Goal: Information Seeking & Learning: Understand process/instructions

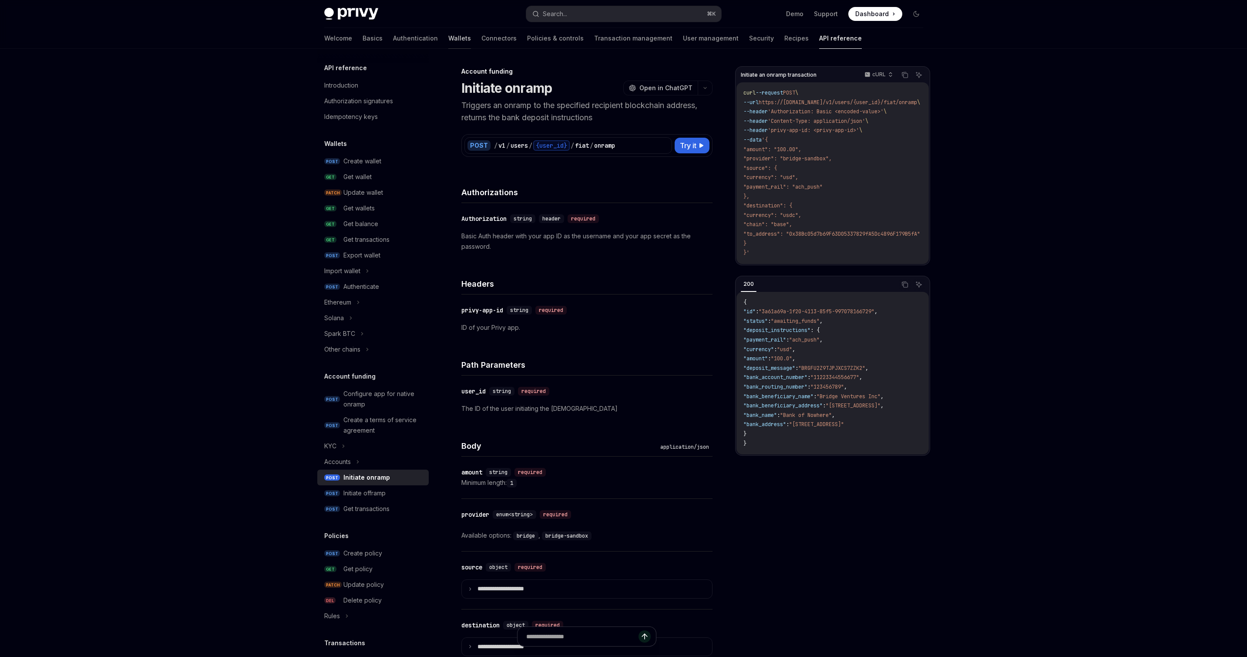
click at [448, 38] on link "Wallets" at bounding box center [459, 38] width 23 height 21
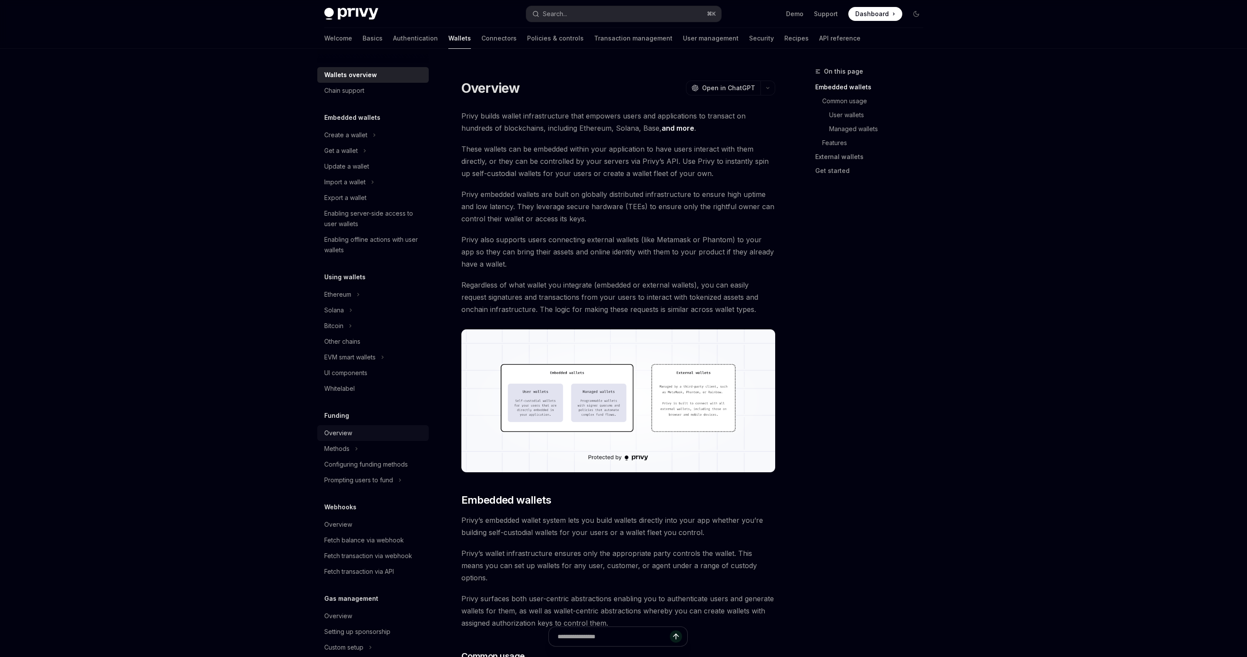
click at [344, 433] on div "Overview" at bounding box center [338, 433] width 28 height 10
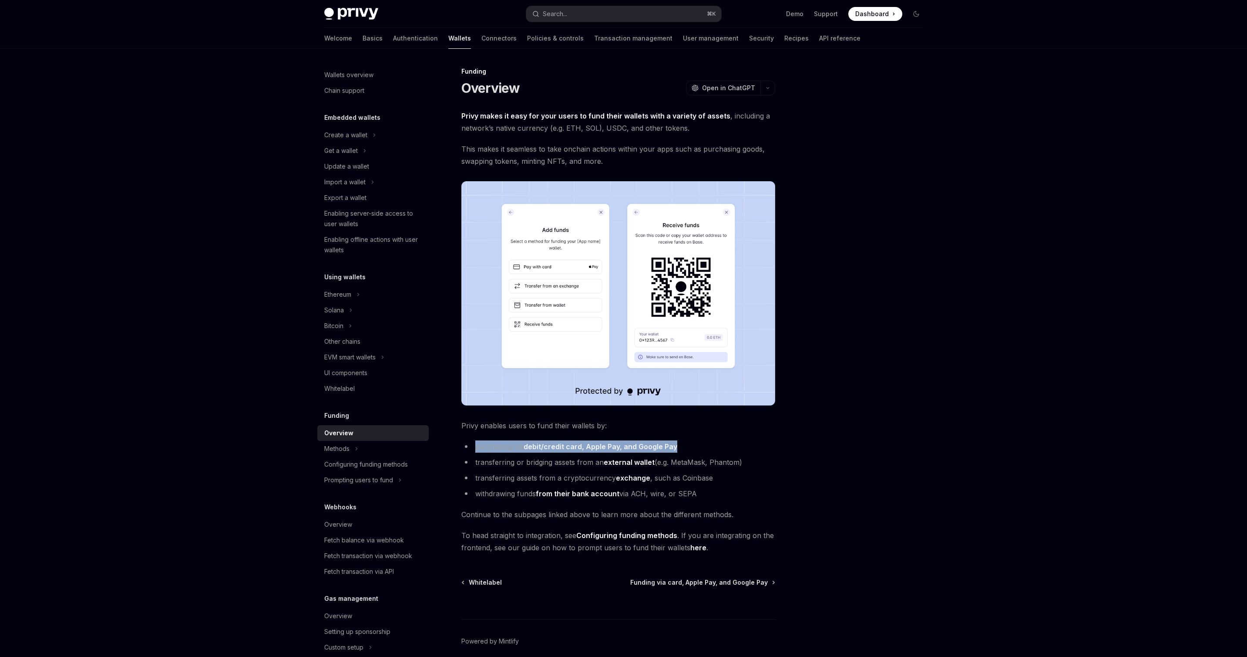
drag, startPoint x: 476, startPoint y: 448, endPoint x: 674, endPoint y: 447, distance: 198.5
click at [674, 447] on li "purchasing via debit/credit card, Apple Pay, and Google Pay" at bounding box center [618, 446] width 314 height 12
copy li "purchasing via debit/credit card, Apple Pay, and Google Pay"
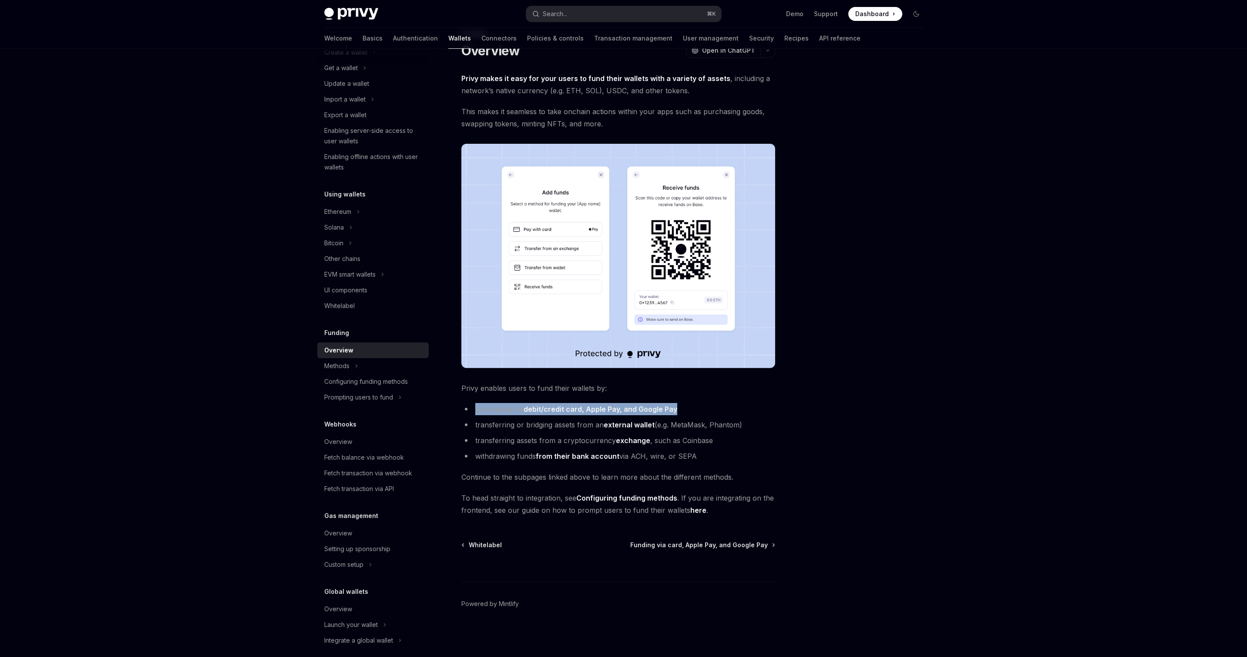
scroll to position [91, 0]
click at [355, 355] on icon at bounding box center [356, 357] width 3 height 10
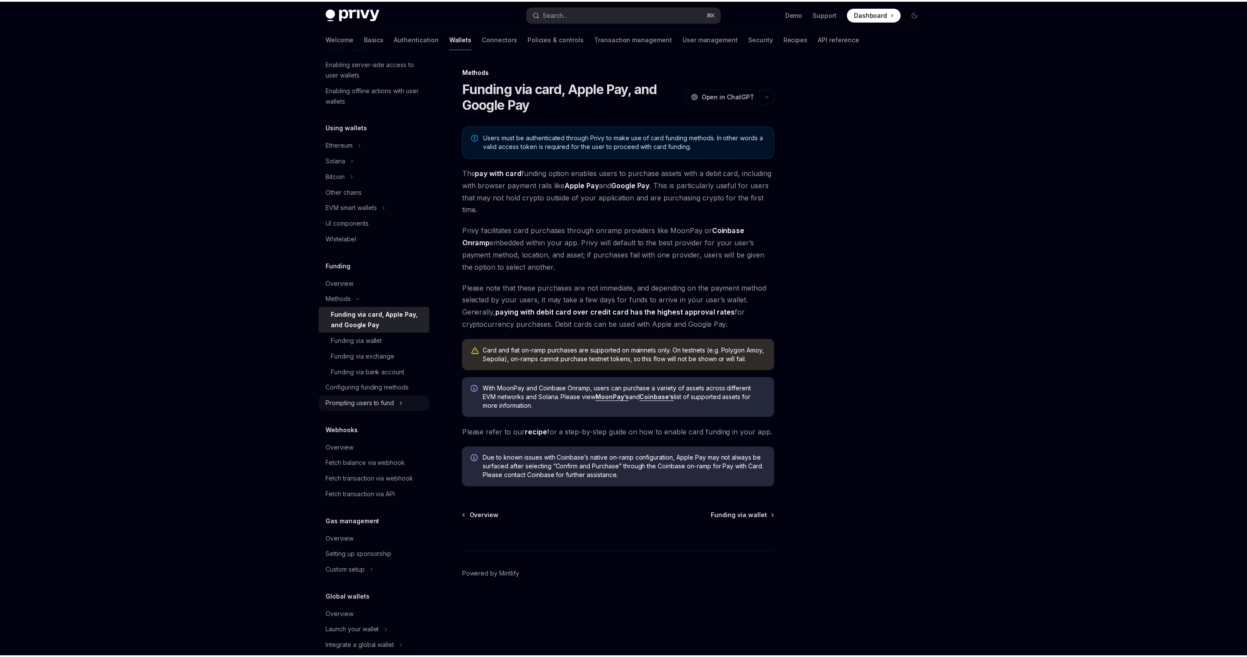
scroll to position [165, 0]
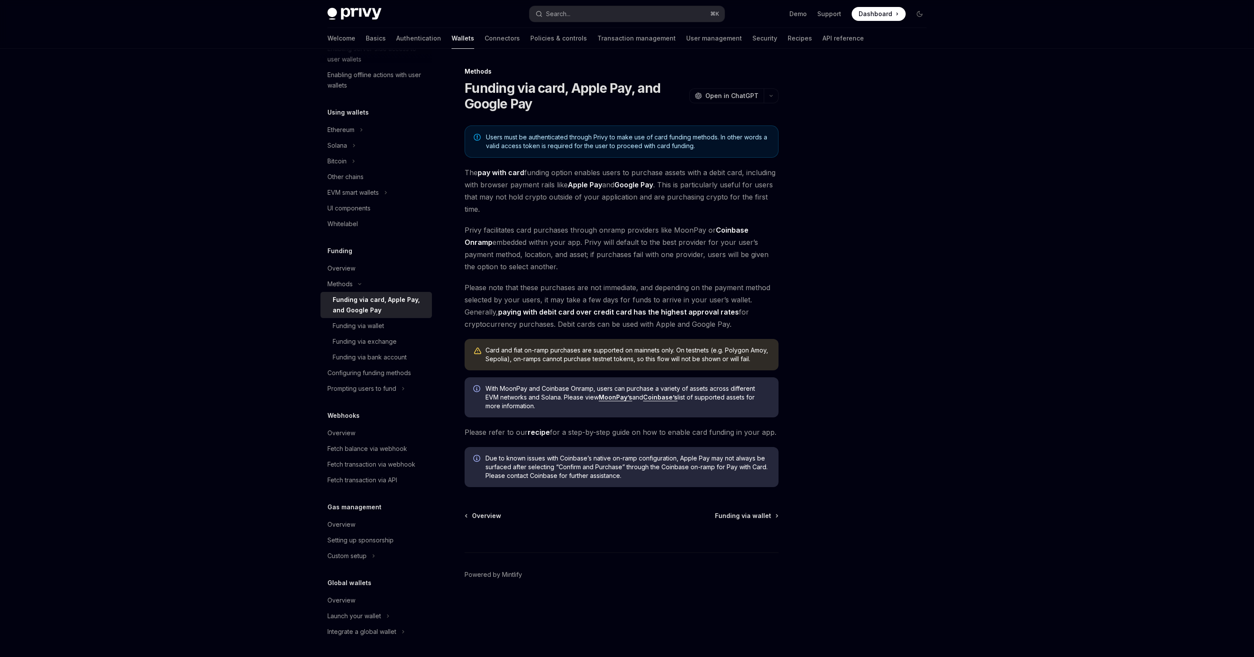
click at [539, 432] on link "recipe" at bounding box center [539, 432] width 22 height 9
type textarea "*"
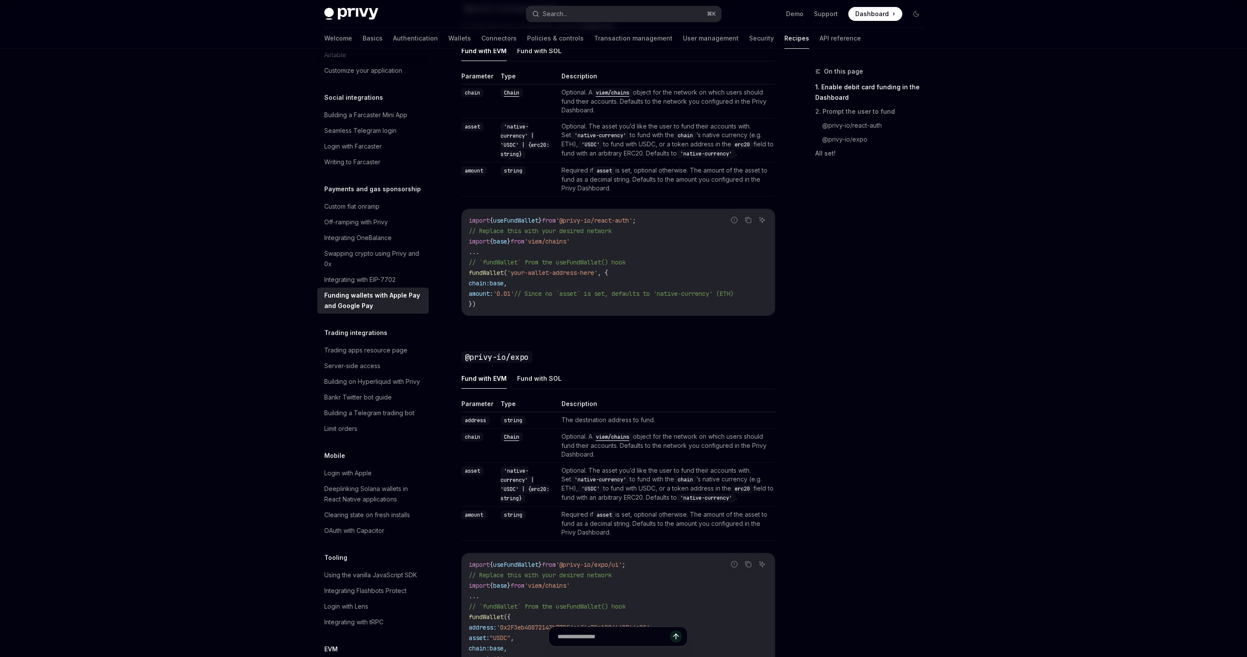
scroll to position [394, 0]
